Goal: Information Seeking & Learning: Learn about a topic

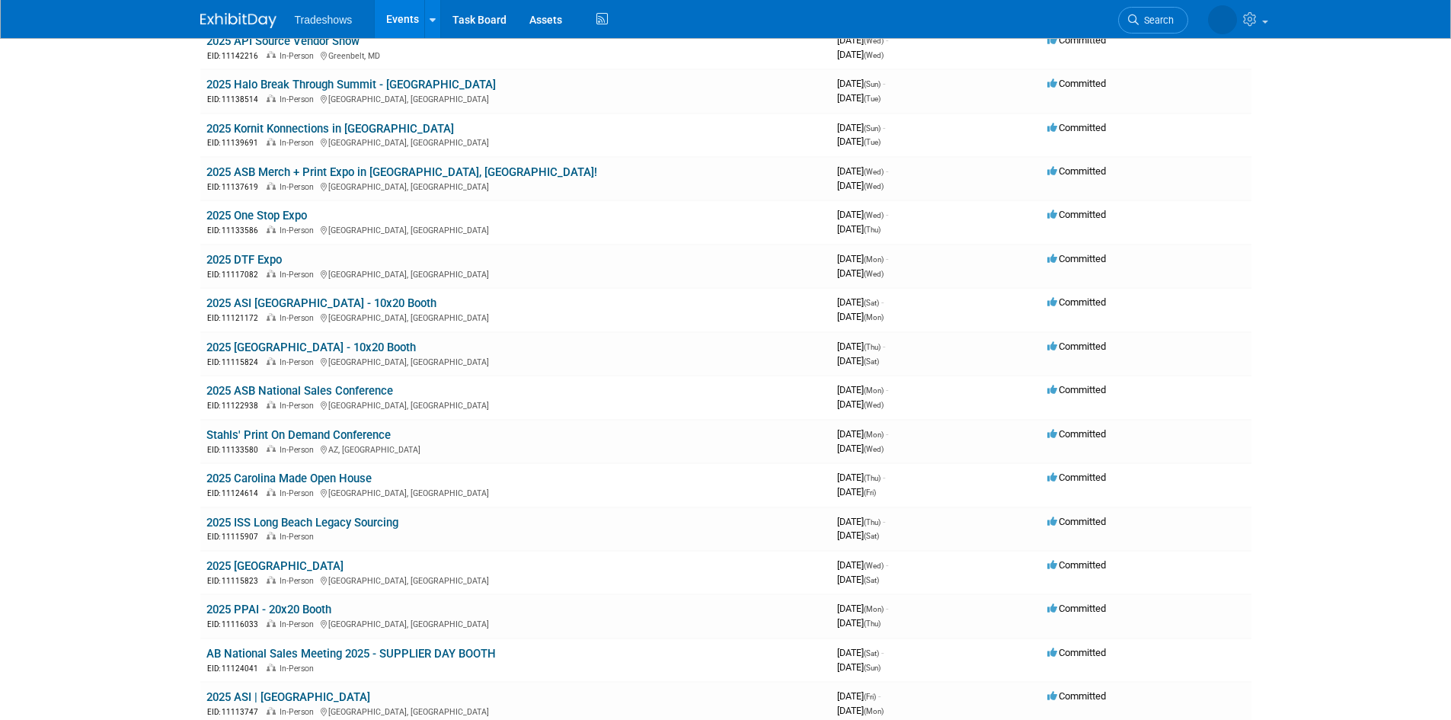
scroll to position [685, 0]
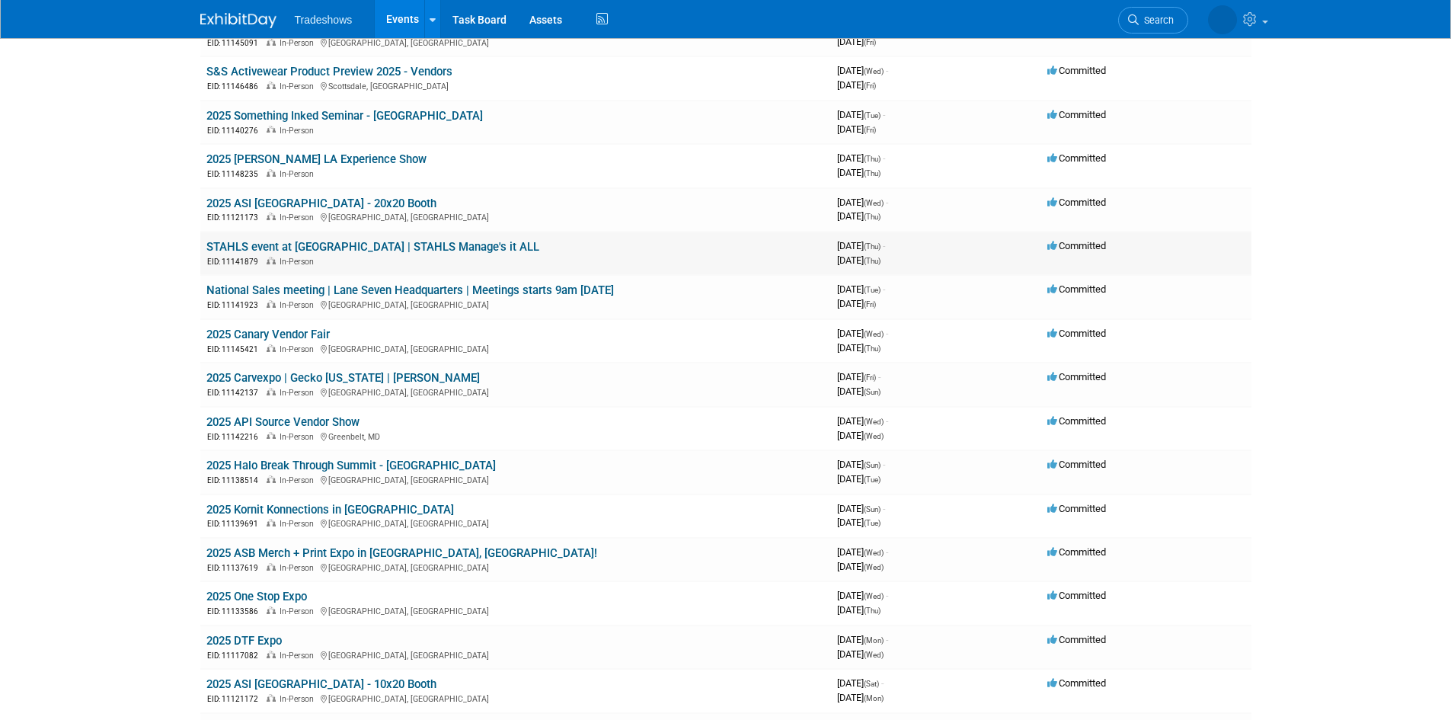
scroll to position [0, 0]
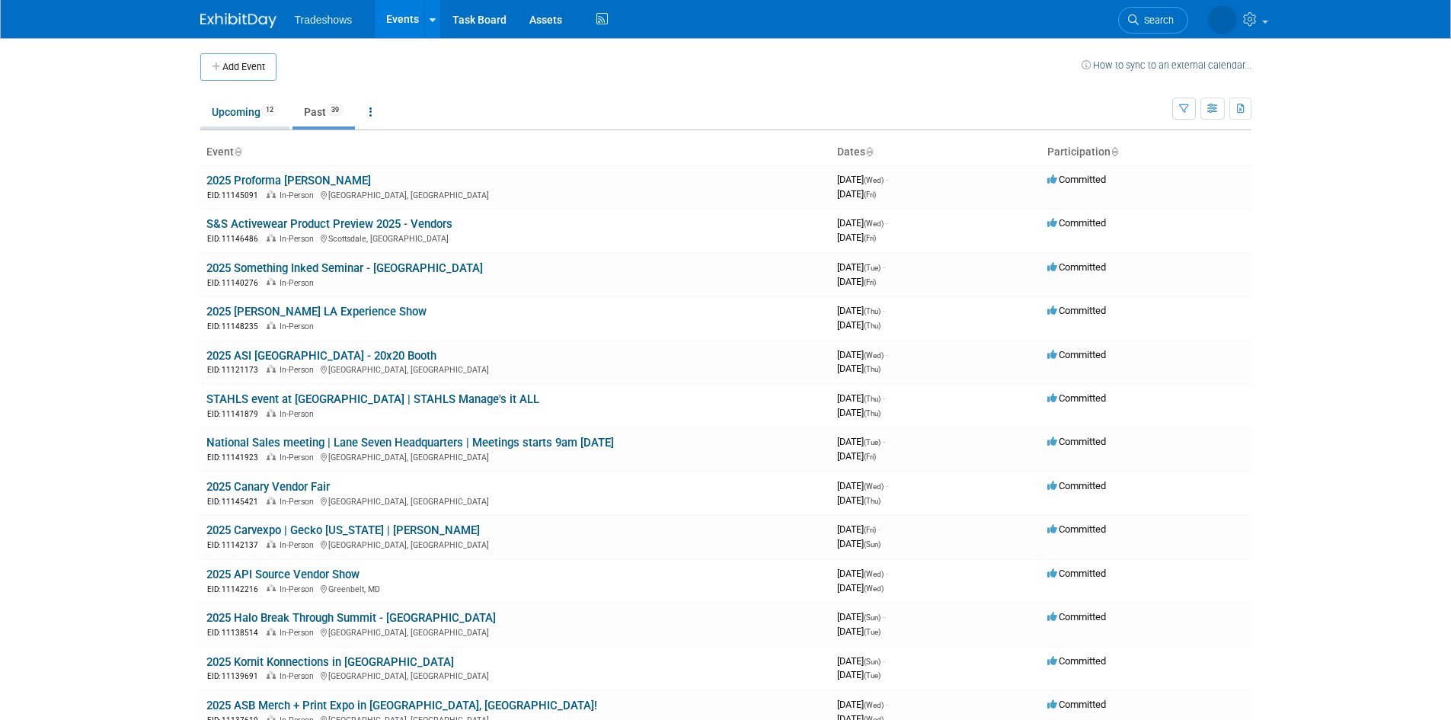
click at [242, 112] on link "Upcoming 12" at bounding box center [244, 111] width 89 height 29
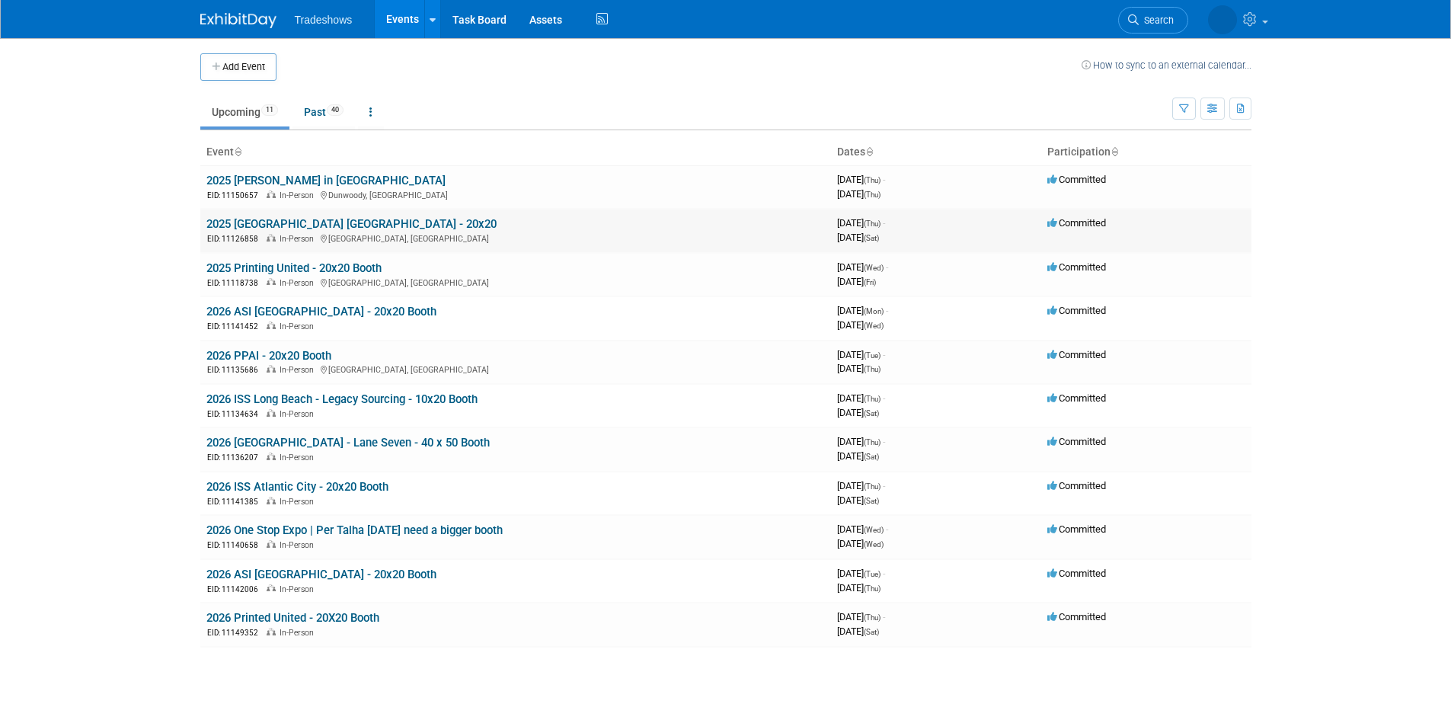
click at [274, 224] on link "2025 [GEOGRAPHIC_DATA] [GEOGRAPHIC_DATA] - 20x20" at bounding box center [351, 224] width 290 height 14
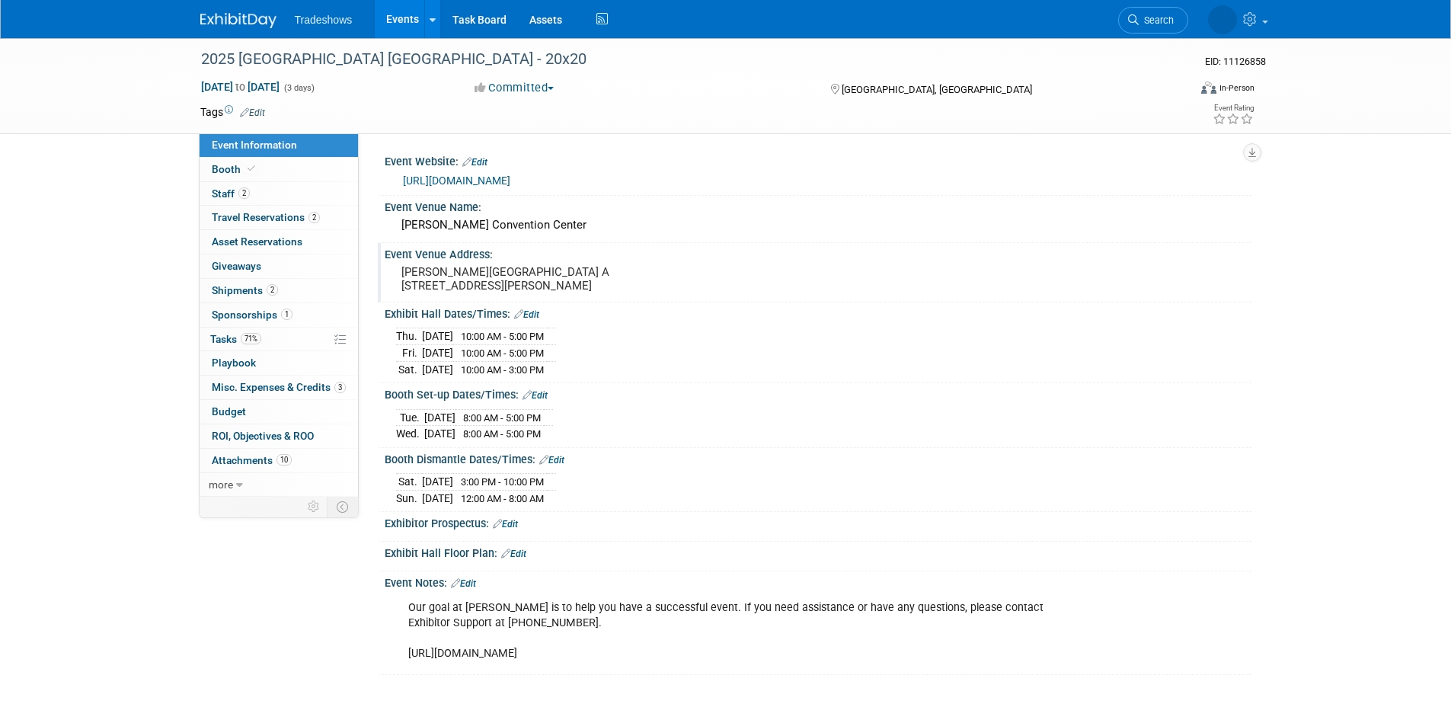
drag, startPoint x: 488, startPoint y: 313, endPoint x: 399, endPoint y: 267, distance: 100.5
click at [399, 267] on div "Kay Bailey Hutchison Convention Center Hall A 650 S Griffin St. Dallas, TX 75202" at bounding box center [565, 278] width 338 height 35
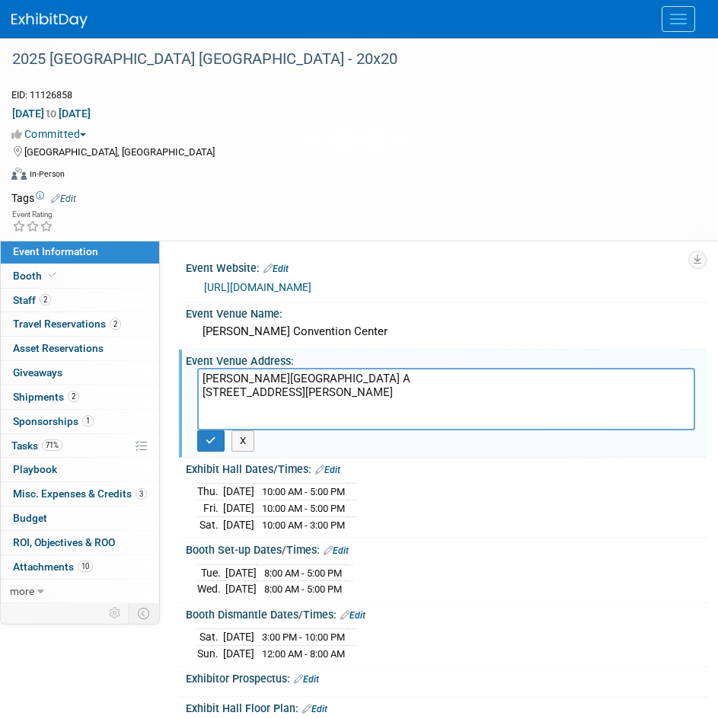
drag, startPoint x: 281, startPoint y: 421, endPoint x: 185, endPoint y: 372, distance: 108.0
click at [185, 372] on div "Event Venue Address: Kay Bailey Hutchison Convention Center Hall A 650 S Griffi…" at bounding box center [443, 403] width 528 height 107
click at [445, 522] on div "Thu. Oct 2, 2025 10:00 AM - 5:00 PM Fri. Oct 3, 2025 10:00 AM - 5:00 PM Sat. Oc…" at bounding box center [446, 505] width 498 height 53
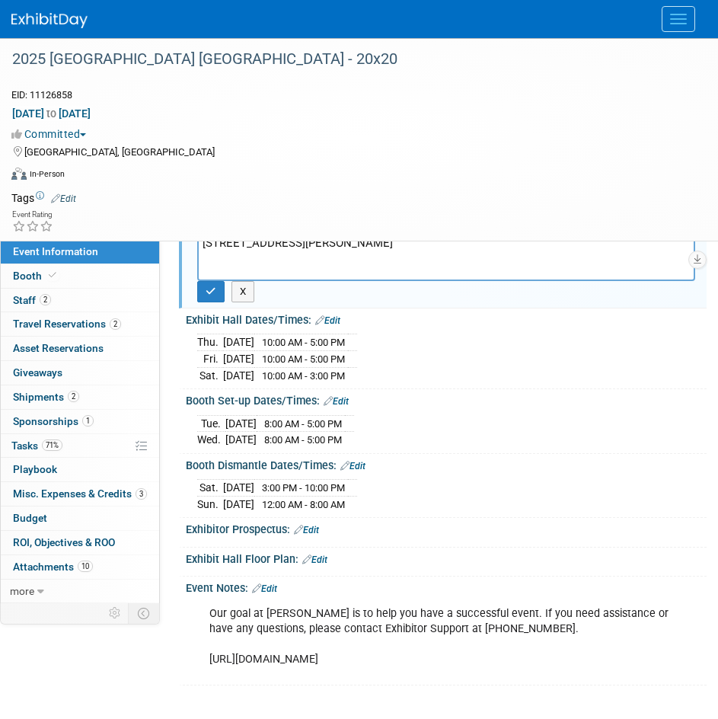
scroll to position [152, 0]
